Goal: Task Accomplishment & Management: Manage account settings

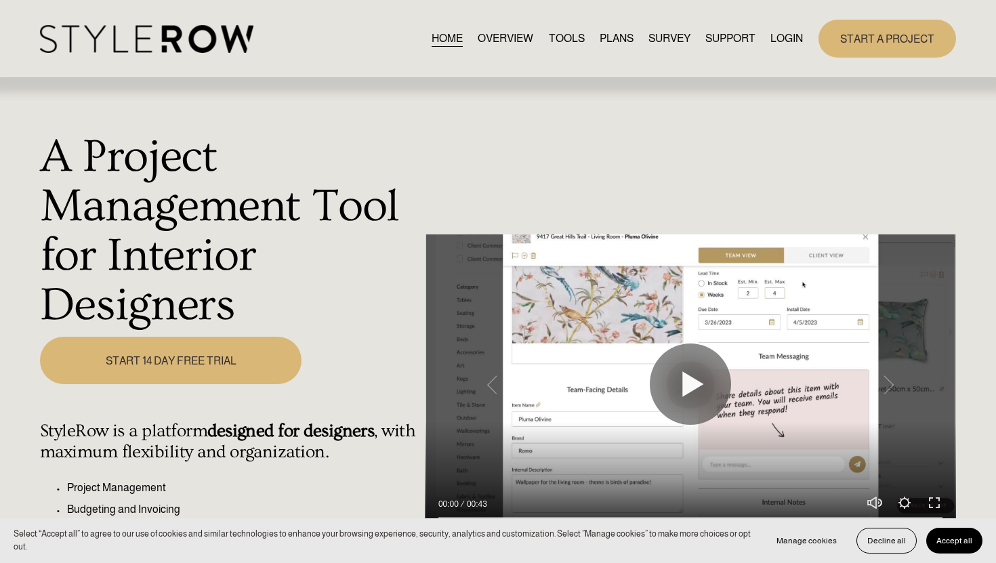
click at [784, 41] on link "LOGIN" at bounding box center [787, 38] width 33 height 18
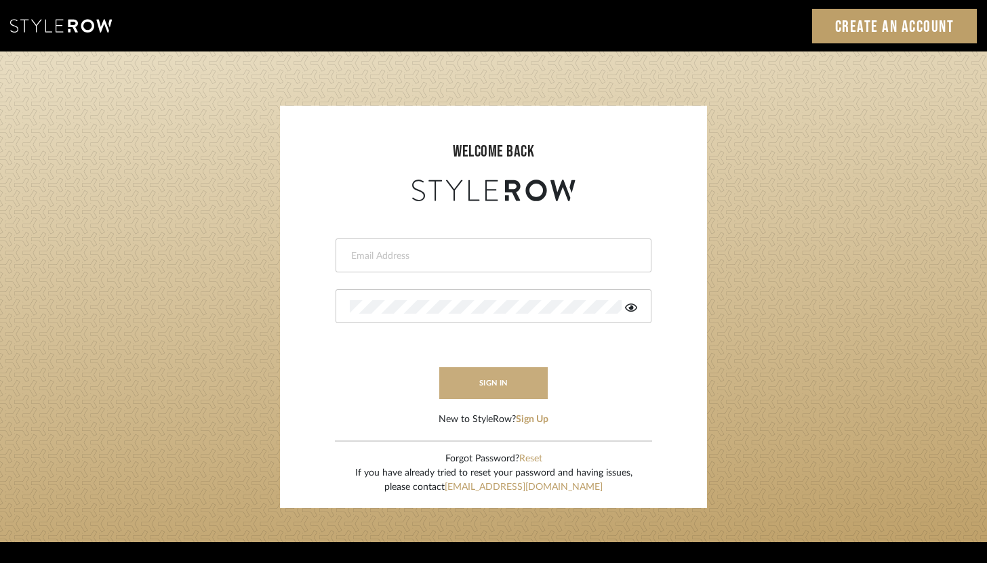
type input "[PERSON_NAME][EMAIL_ADDRESS][DOMAIN_NAME]"
click at [526, 378] on button "sign in" at bounding box center [493, 383] width 108 height 32
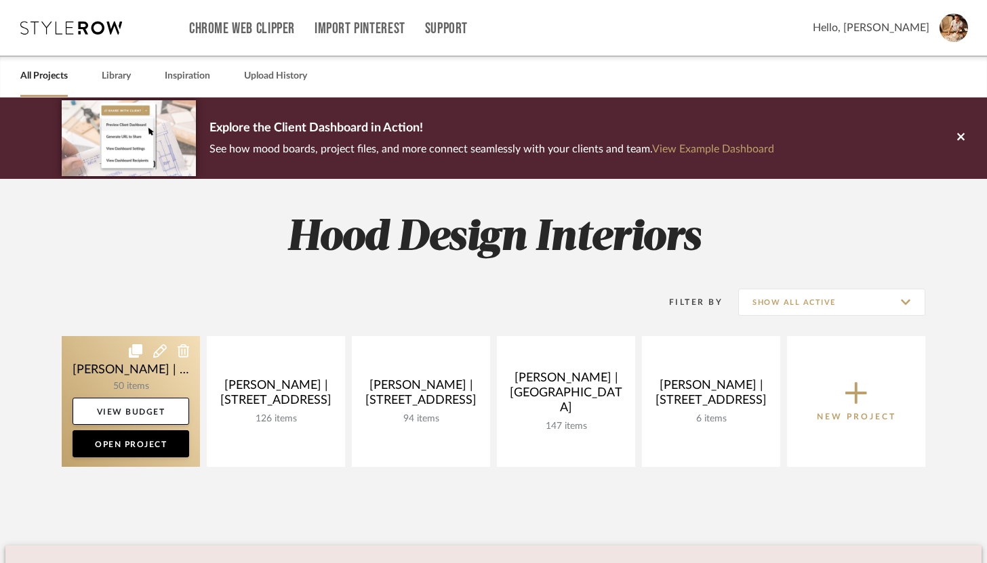
click at [121, 379] on link at bounding box center [131, 401] width 138 height 131
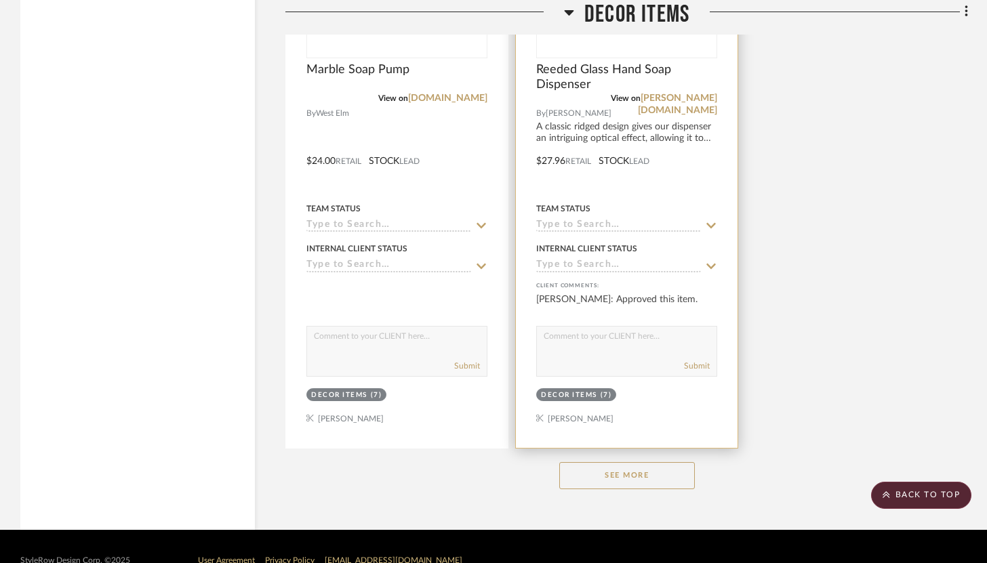
scroll to position [11722, 0]
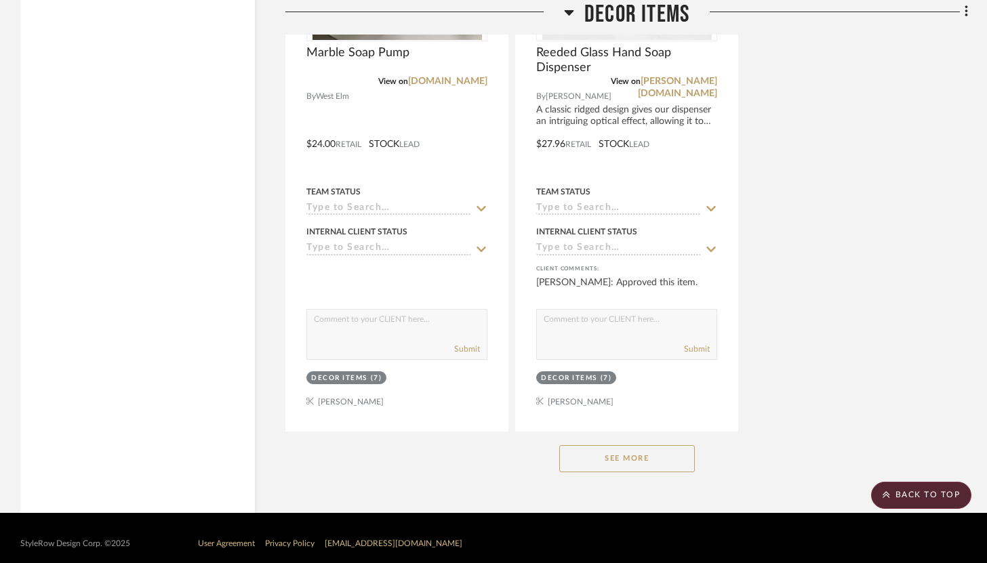
click at [661, 445] on button "See More" at bounding box center [627, 458] width 136 height 27
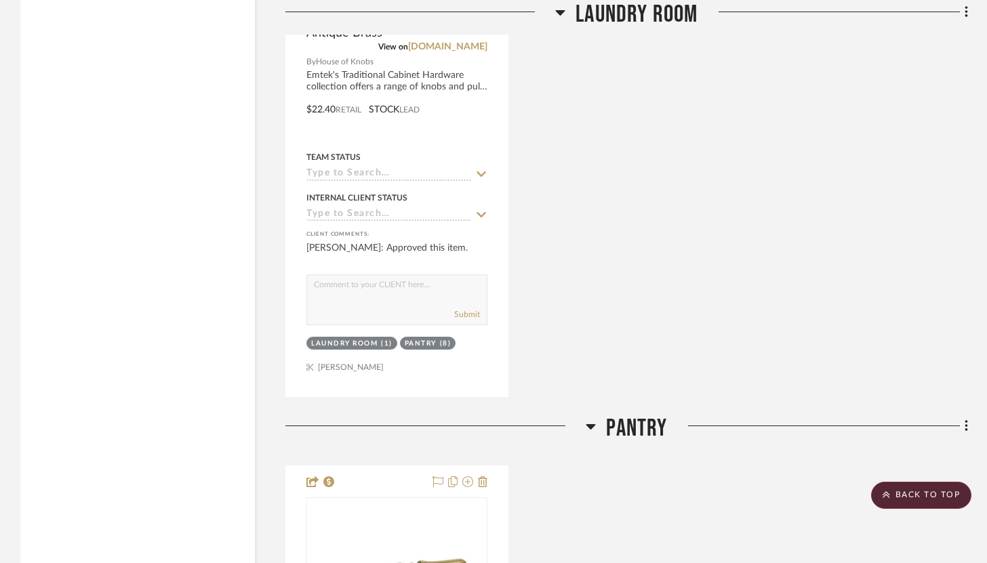
scroll to position [3780, 0]
